Goal: Find specific page/section: Find specific page/section

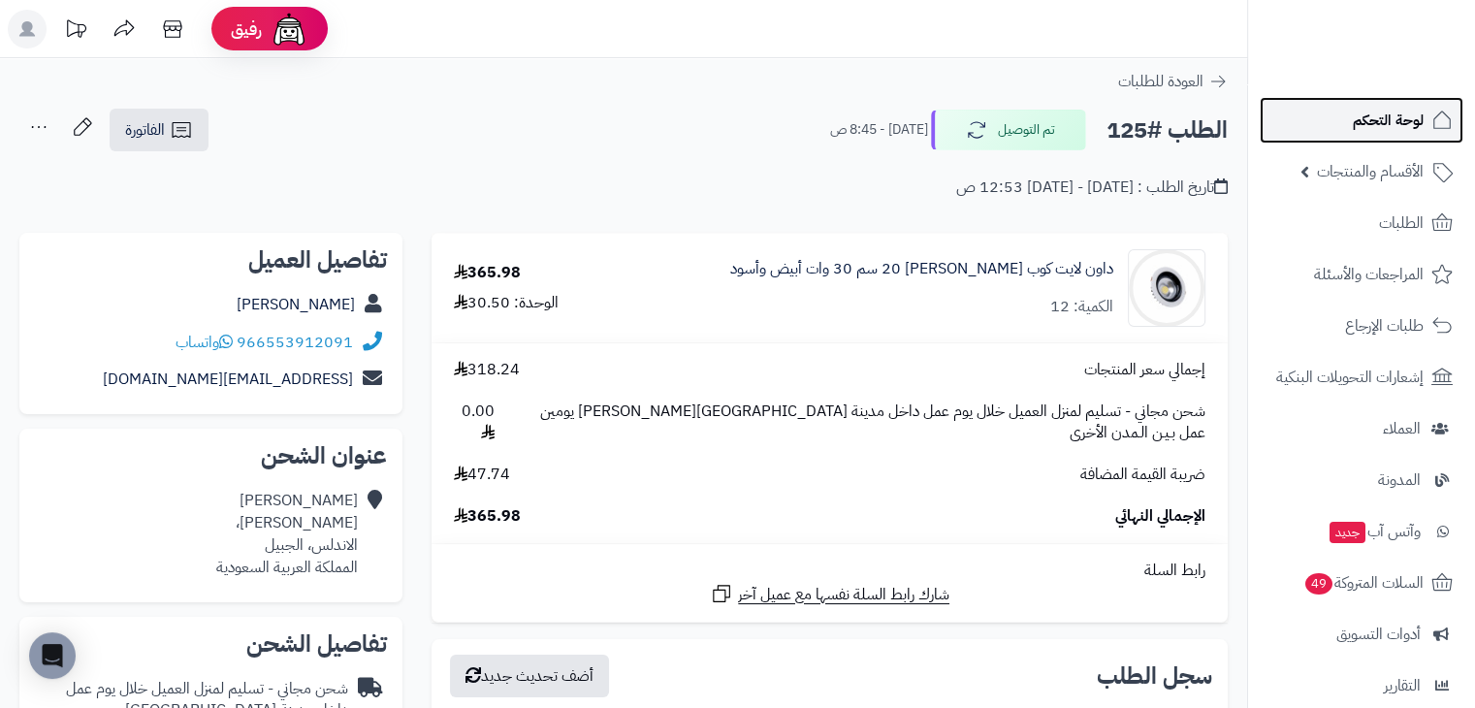
click at [1356, 124] on span "لوحة التحكم" at bounding box center [1388, 120] width 71 height 27
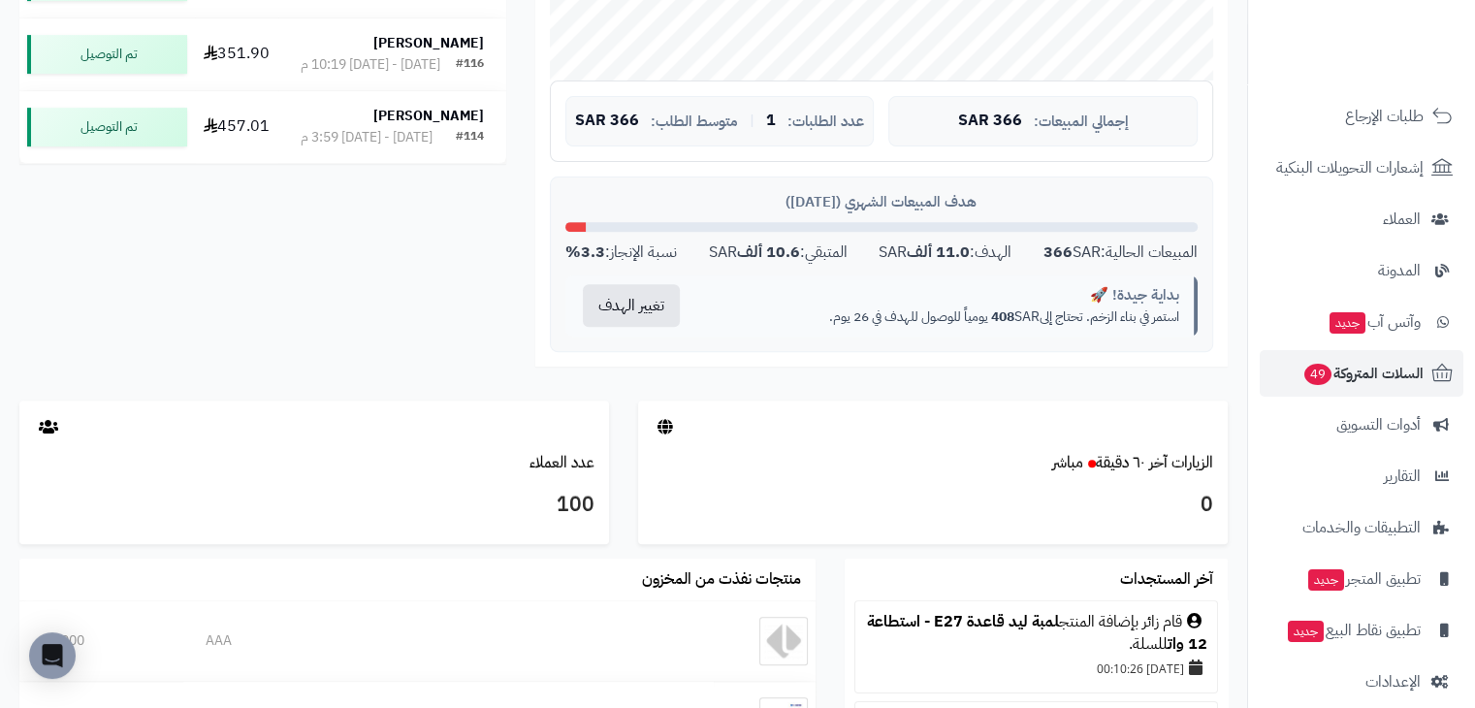
scroll to position [231, 0]
